Goal: Task Accomplishment & Management: Manage account settings

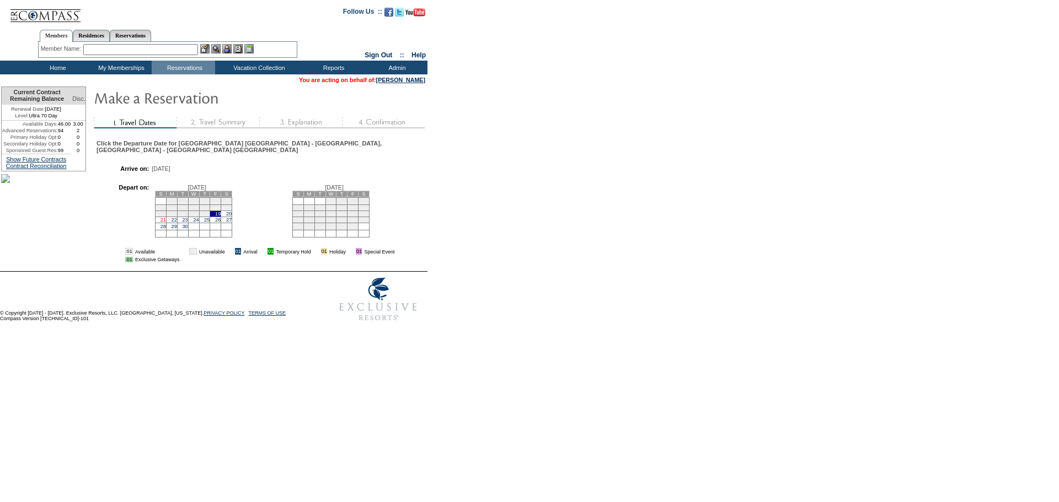
click at [166, 223] on link "21" at bounding box center [163, 220] width 6 height 6
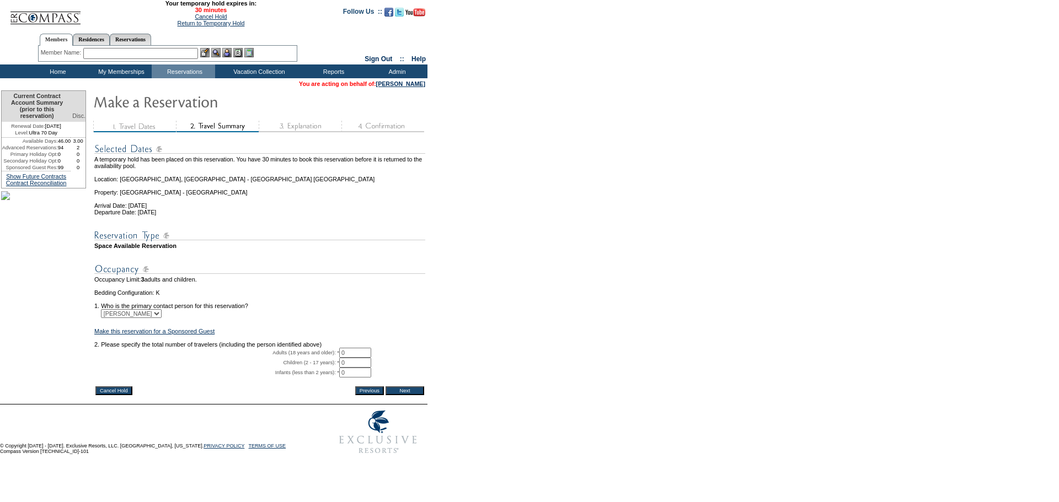
click at [356, 358] on input "0" at bounding box center [355, 353] width 32 height 10
click at [357, 358] on input "0" at bounding box center [355, 353] width 32 height 10
type input "1"
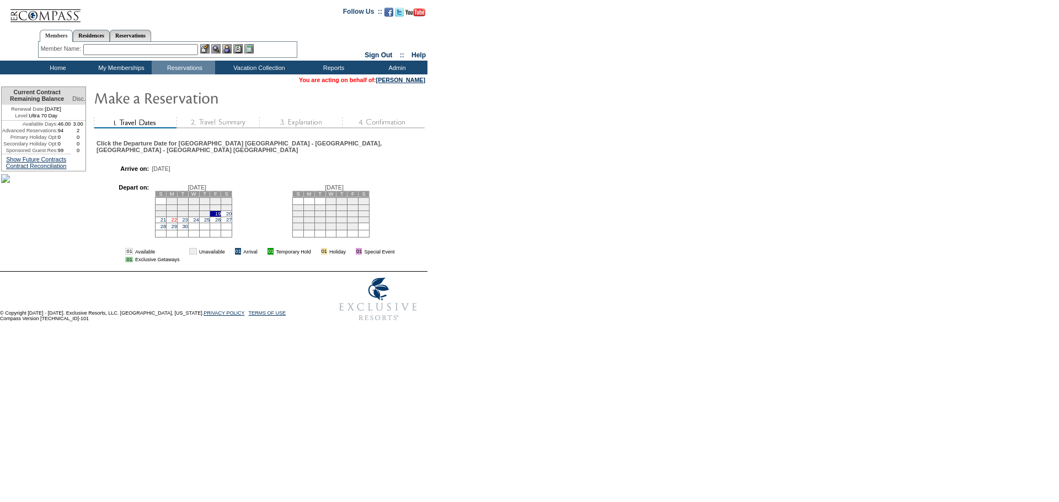
click at [177, 223] on link "22" at bounding box center [174, 220] width 6 height 6
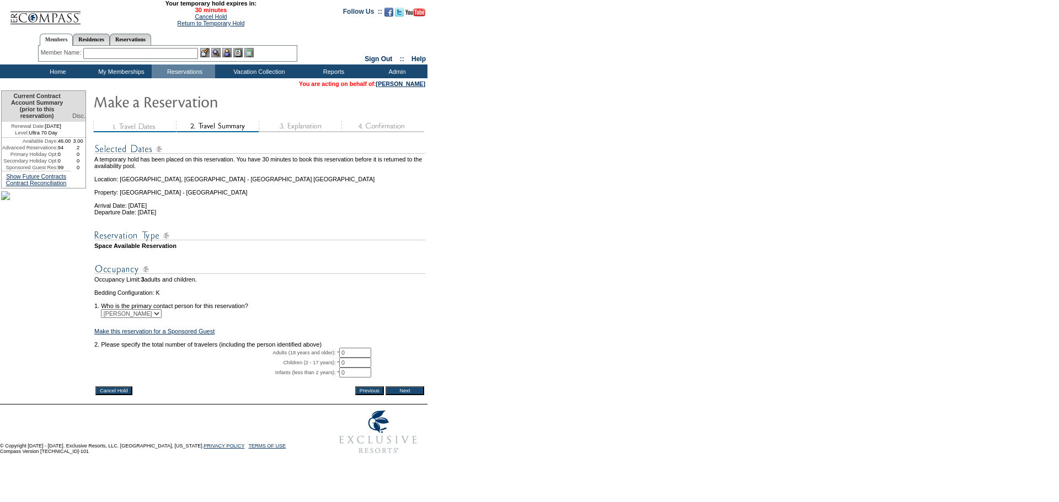
click at [369, 358] on input "0" at bounding box center [355, 353] width 32 height 10
type input "1"
click at [416, 395] on input "Next" at bounding box center [404, 391] width 39 height 9
